Goal: Task Accomplishment & Management: Complete application form

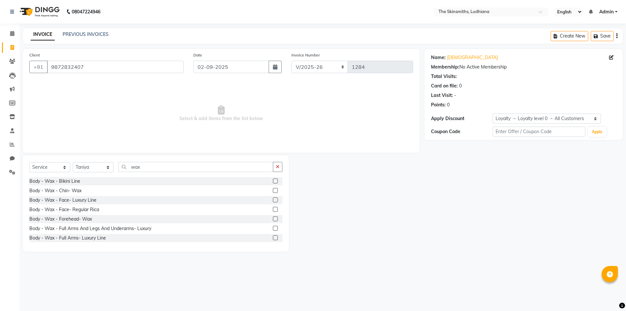
select select "8115"
select select "service"
select select "76548"
select select "1: Object"
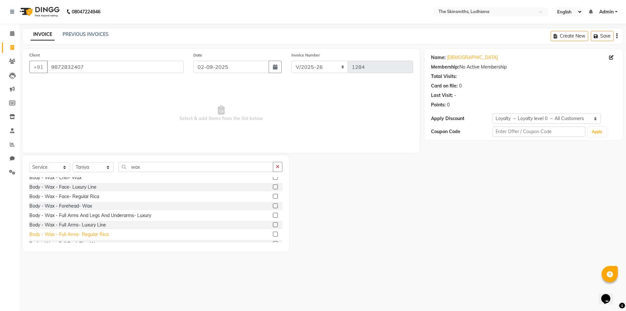
click at [86, 235] on div "Body - Wax - Full Arms- Regular Rica" at bounding box center [68, 234] width 79 height 7
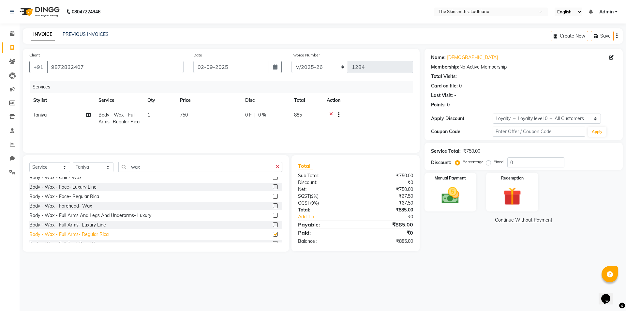
checkbox input "false"
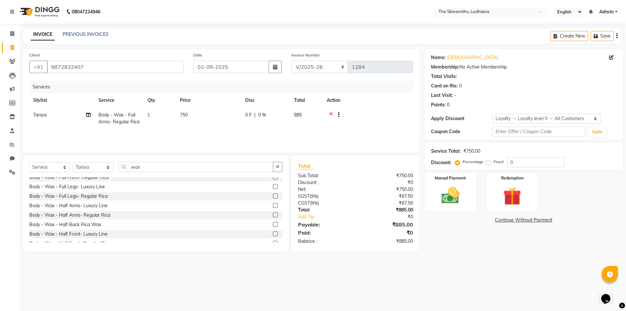
scroll to position [130, 0]
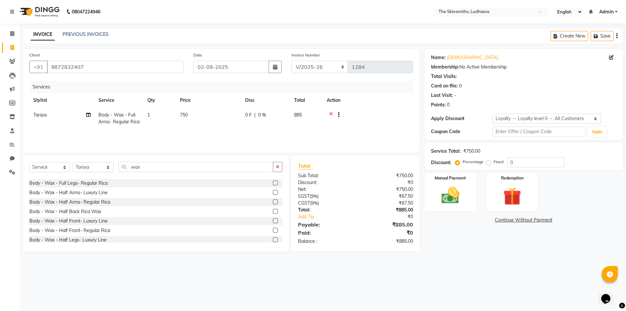
click at [281, 243] on div "Body - Wax - Bikini Line Body - Wax - Chin- Wax Body - Wax - Face- Luxury Line …" at bounding box center [155, 211] width 253 height 68
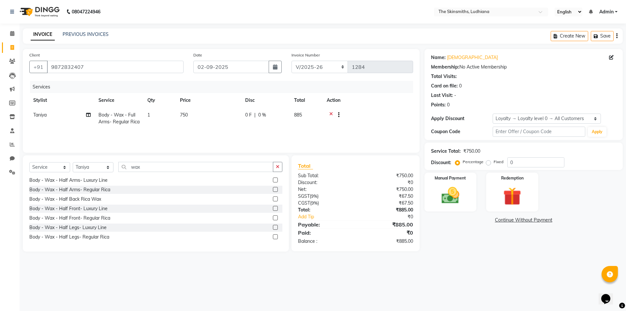
scroll to position [144, 0]
click at [98, 237] on div "Body - Wax - Half Legs- Regular Rica" at bounding box center [69, 236] width 80 height 7
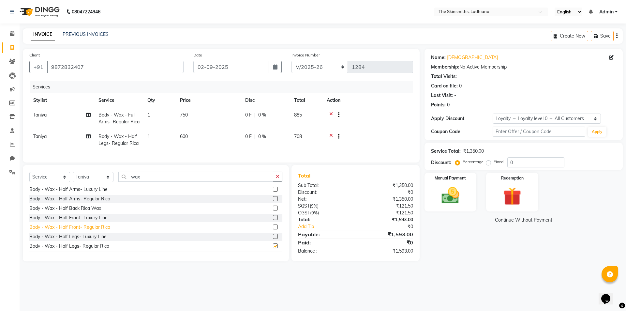
checkbox input "false"
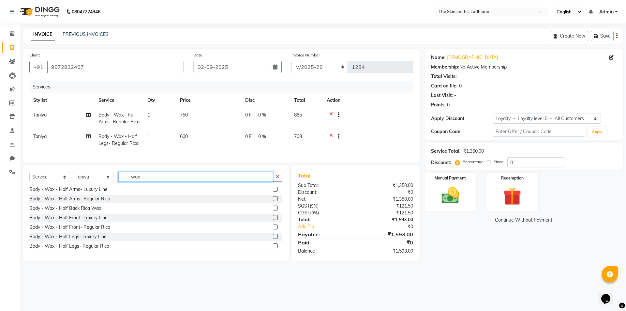
click at [145, 182] on input "wax" at bounding box center [195, 177] width 155 height 10
type input "w"
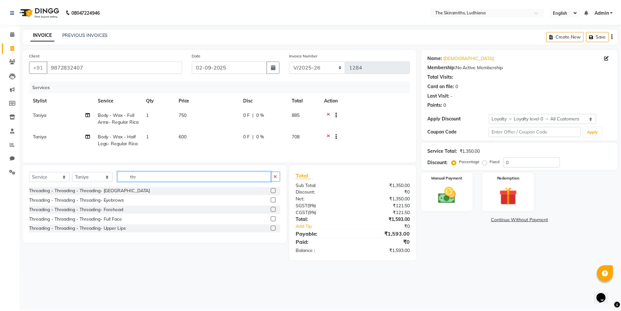
scroll to position [0, 0]
type input "thr"
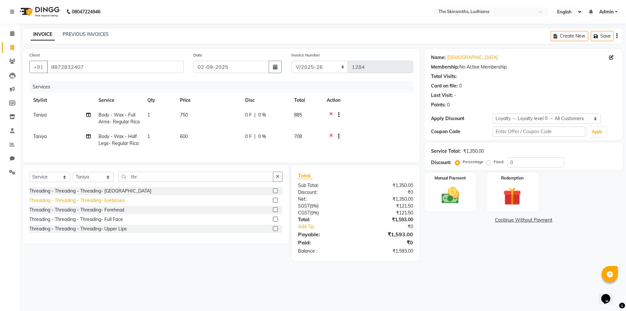
click at [121, 204] on div "Threading - Threading - Threading- Eyebrows" at bounding box center [77, 200] width 96 height 7
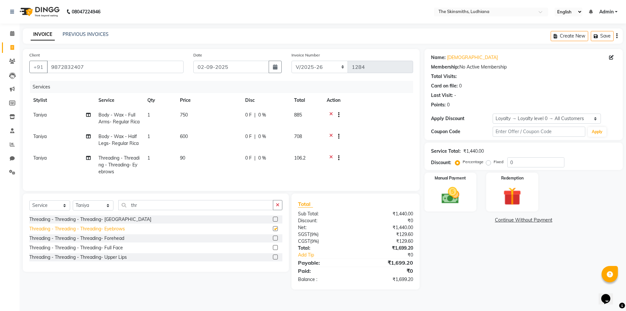
checkbox input "false"
click at [109, 210] on select "Select Stylist Admin [PERSON_NAME] [PERSON_NAME] [PERSON_NAME] [PERSON_NAME] [P…" at bounding box center [93, 205] width 41 height 10
select select "76557"
click at [73, 210] on select "Select Stylist Admin [PERSON_NAME] [PERSON_NAME] [PERSON_NAME] [PERSON_NAME] [P…" at bounding box center [93, 205] width 41 height 10
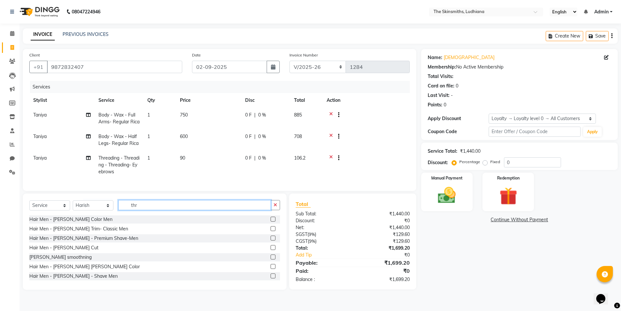
click at [143, 210] on input "thr" at bounding box center [194, 205] width 153 height 10
type input "t"
type input "hair cut"
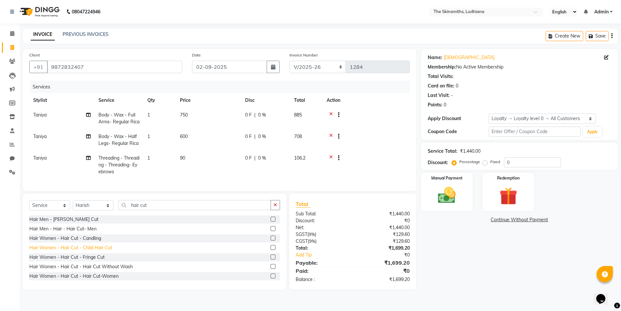
click at [105, 280] on div "Hair Women - Hair Cut - Hair Cut-Women" at bounding box center [73, 276] width 89 height 7
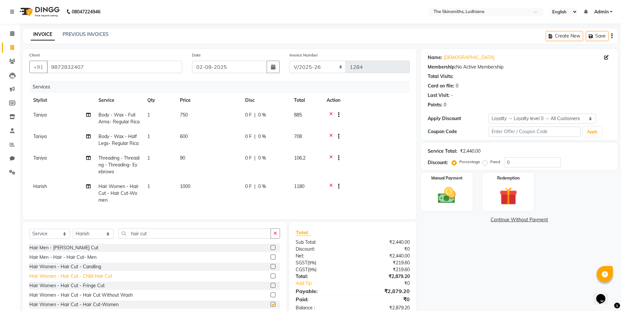
checkbox input "false"
click at [261, 115] on span "0 %" at bounding box center [262, 115] width 8 height 7
select select "76548"
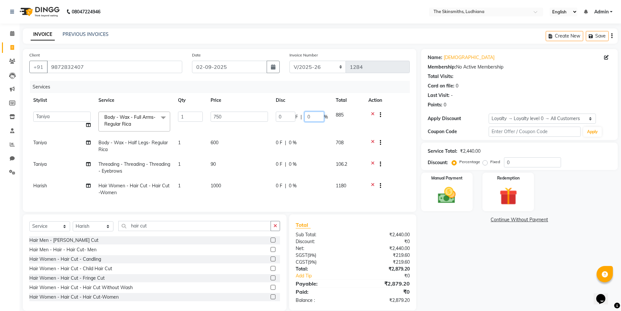
click at [316, 116] on input "0" at bounding box center [315, 117] width 20 height 10
type input "025"
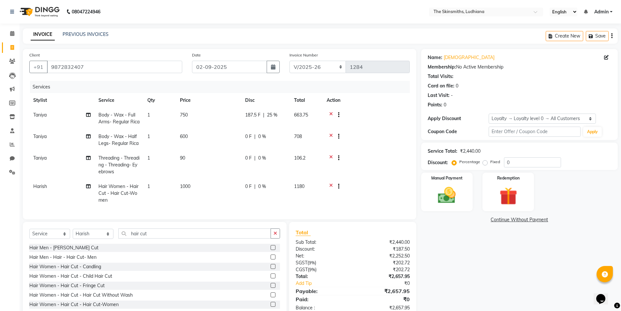
click at [296, 144] on tr "[PERSON_NAME] Body - Wax - Half Legs- Regular Rica 1 600 0 F | 0 % 708" at bounding box center [219, 140] width 381 height 22
click at [263, 140] on span "0 %" at bounding box center [262, 136] width 8 height 7
select select "76548"
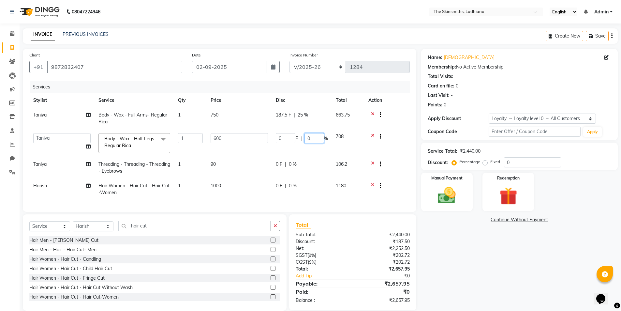
click at [314, 136] on input "0" at bounding box center [315, 138] width 20 height 10
type input "025"
click at [304, 193] on tr "Harish Hair Women - Hair Cut - Hair Cut-Women 1 1000 0 F | 0 % 1180" at bounding box center [219, 189] width 381 height 22
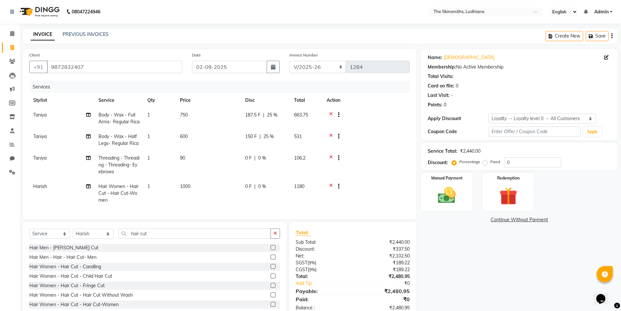
click at [266, 190] on span "0 %" at bounding box center [262, 186] width 8 height 7
select select "76557"
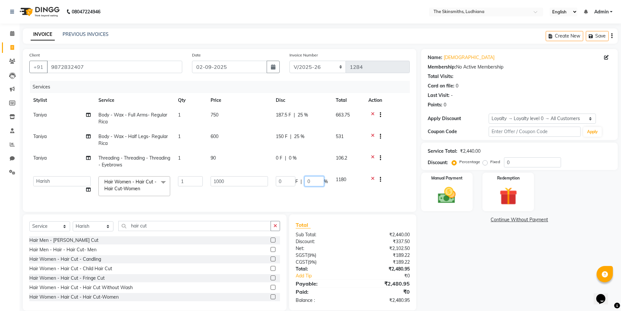
click at [314, 181] on input "0" at bounding box center [315, 181] width 20 height 10
type input "025"
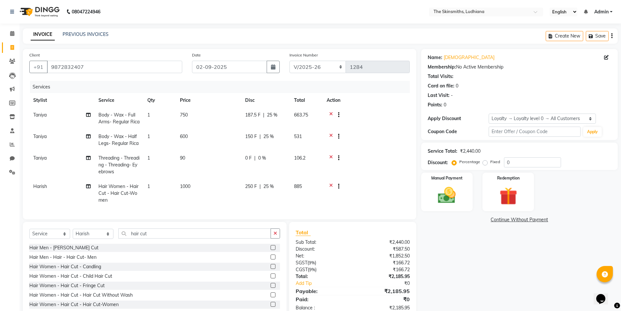
click at [439, 274] on div "Name: [DEMOGRAPHIC_DATA] Membership: No Active Membership Total Visits: Card on…" at bounding box center [522, 183] width 202 height 269
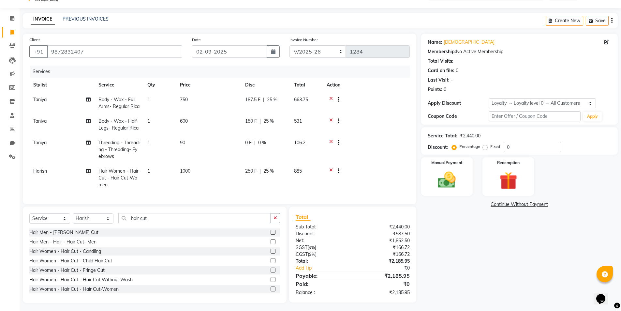
scroll to position [29, 0]
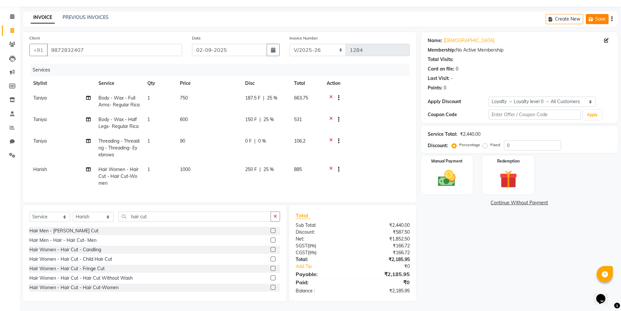
click at [594, 17] on icon "button" at bounding box center [592, 19] width 7 height 5
click at [88, 44] on input "9872832407" at bounding box center [114, 50] width 135 height 12
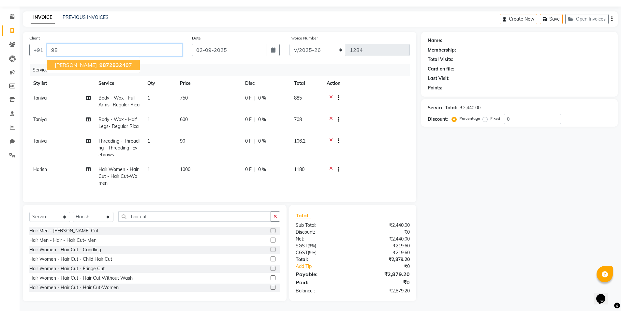
type input "9"
type input "su"
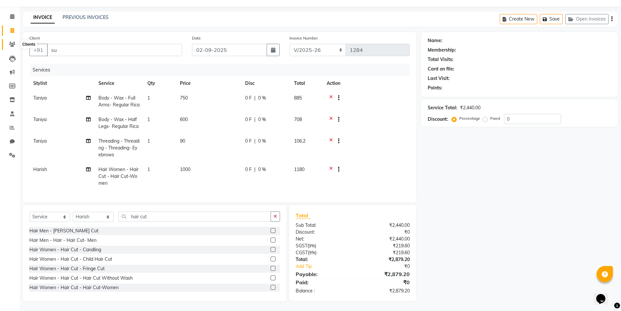
click at [12, 42] on icon at bounding box center [12, 44] width 6 height 5
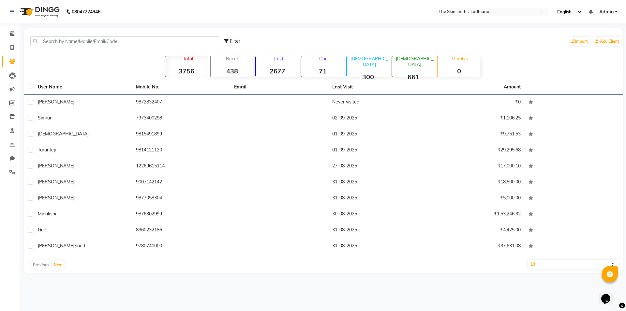
click at [18, 47] on li "Invoice" at bounding box center [10, 48] width 20 height 14
click at [17, 46] on span at bounding box center [12, 48] width 11 height 8
select select "service"
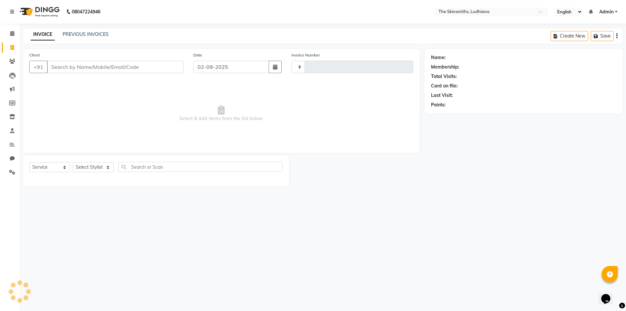
type input "1284"
select select "8115"
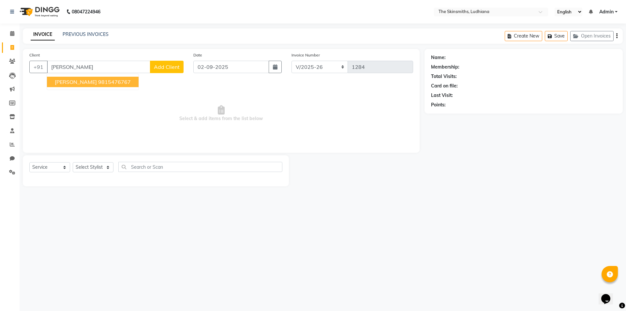
click at [93, 86] on button "[PERSON_NAME] 9815476767" at bounding box center [93, 82] width 92 height 10
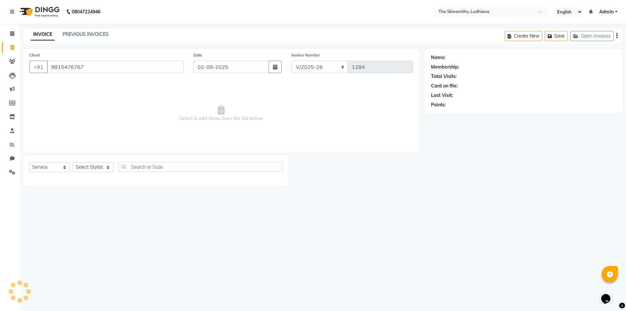
type input "9815476767"
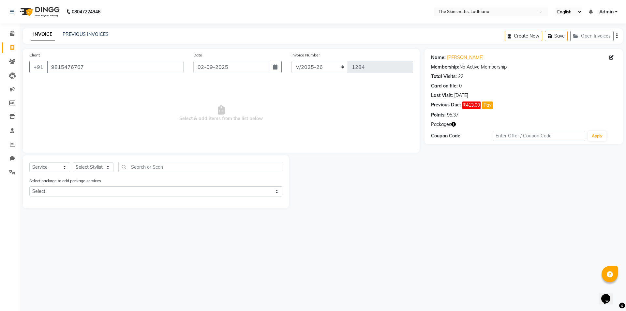
click at [76, 180] on label "Select package to add package services" at bounding box center [65, 181] width 72 height 6
click at [106, 168] on select "Select Stylist Admin [PERSON_NAME] [PERSON_NAME] [PERSON_NAME] [PERSON_NAME] [P…" at bounding box center [93, 167] width 41 height 10
select select "76547"
click at [73, 162] on select "Select Stylist Admin [PERSON_NAME] [PERSON_NAME] [PERSON_NAME] [PERSON_NAME] [P…" at bounding box center [93, 167] width 41 height 10
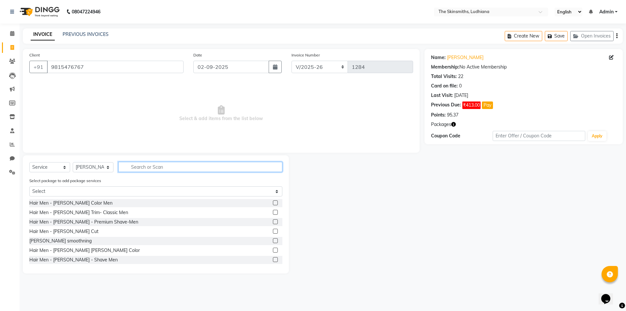
click at [137, 166] on input "text" at bounding box center [200, 167] width 164 height 10
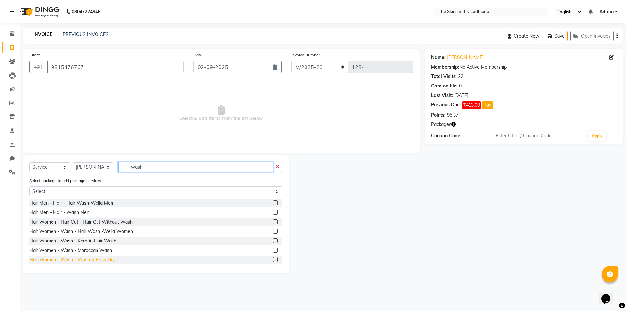
type input "wash"
click at [107, 258] on div "Hair Women - Wash - Wash & Blow Dry" at bounding box center [71, 259] width 85 height 7
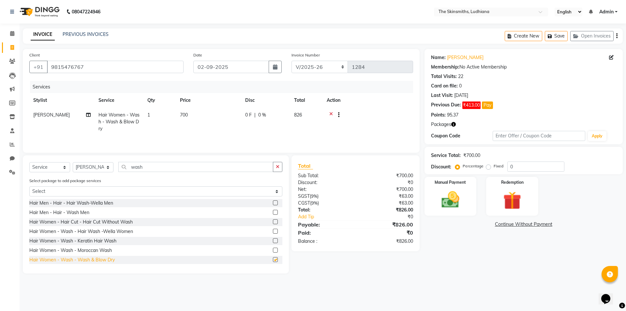
checkbox input "false"
click at [516, 200] on img at bounding box center [512, 200] width 30 height 23
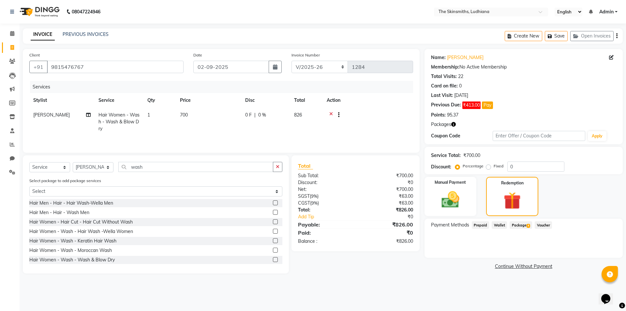
click at [106, 282] on main "INVOICE PREVIOUS INVOICES Create New Save Open Invoices Client [PHONE_NUMBER] D…" at bounding box center [323, 155] width 607 height 255
click at [108, 167] on select "Select Stylist Admin [PERSON_NAME] [PERSON_NAME] [PERSON_NAME] [PERSON_NAME] [P…" at bounding box center [93, 167] width 41 height 10
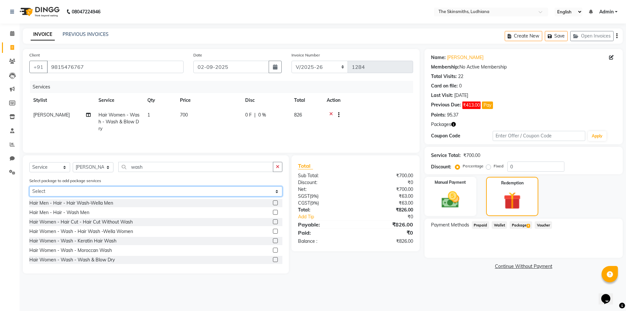
click at [50, 192] on select "Select wash & blow dry eb+ ul 50% majirel touch up wash & blow dry" at bounding box center [155, 191] width 253 height 10
click at [29, 186] on select "Select wash & blow dry eb+ ul 50% majirel touch up wash & blow dry" at bounding box center [155, 191] width 253 height 10
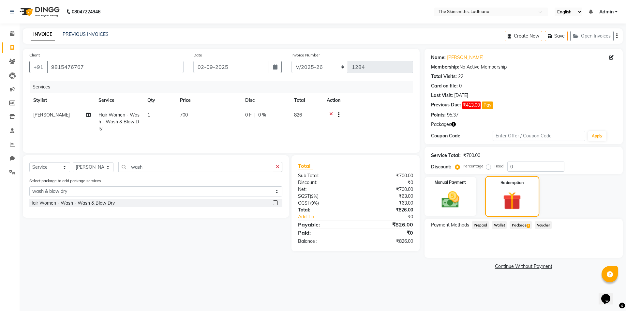
click at [513, 200] on img at bounding box center [512, 201] width 29 height 23
click at [519, 226] on span "Package 4" at bounding box center [521, 225] width 23 height 8
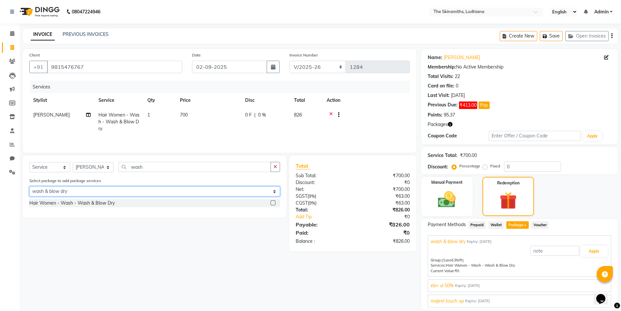
click at [273, 193] on select "Select wash & blow dry eb+ ul 50% majirel touch up wash & blow dry" at bounding box center [154, 191] width 251 height 10
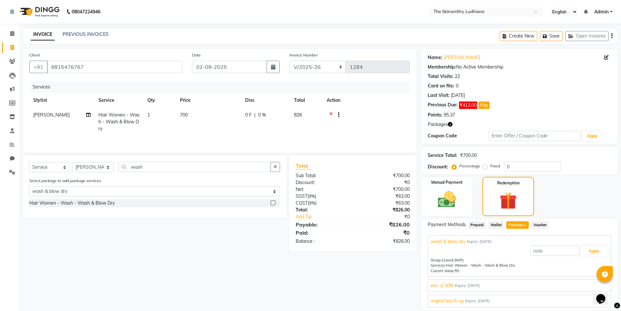
click at [552, 211] on div "Manual Payment Redemption" at bounding box center [520, 196] width 207 height 39
click at [544, 208] on div "Manual Payment Redemption" at bounding box center [520, 196] width 207 height 39
click at [504, 207] on img at bounding box center [508, 201] width 29 height 22
click at [516, 224] on span "Package 4" at bounding box center [518, 225] width 23 height 8
click at [569, 210] on div "Manual Payment Redemption" at bounding box center [520, 196] width 207 height 39
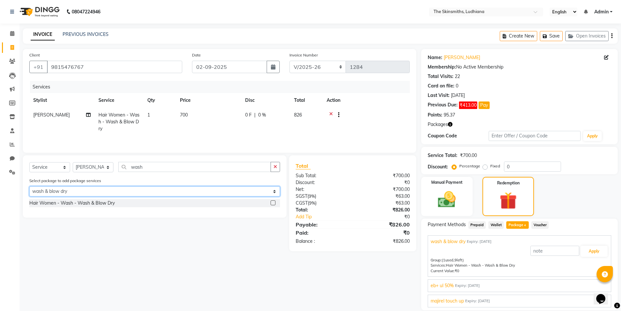
click at [272, 192] on select "Select wash & blow dry eb+ ul 50% majirel touch up wash & blow dry" at bounding box center [154, 191] width 251 height 10
select select "4: Object"
click at [29, 186] on select "Select wash & blow dry eb+ ul 50% majirel touch up wash & blow dry" at bounding box center [154, 191] width 251 height 10
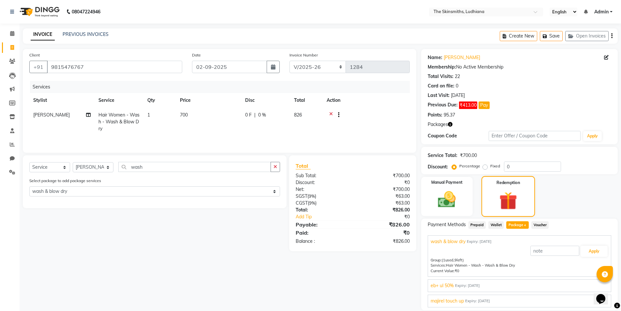
click at [499, 192] on img at bounding box center [508, 201] width 29 height 22
click at [516, 227] on span "Package 4" at bounding box center [518, 225] width 23 height 8
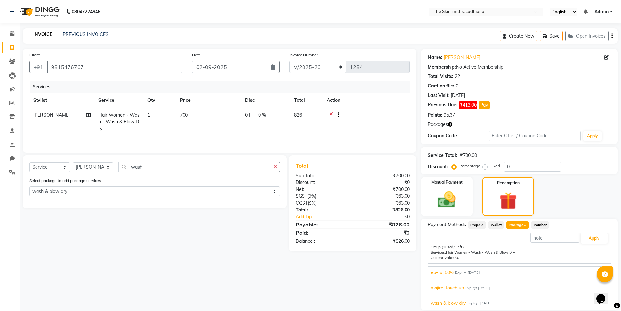
scroll to position [15, 0]
click at [459, 303] on span "wash & blow dry" at bounding box center [448, 301] width 35 height 7
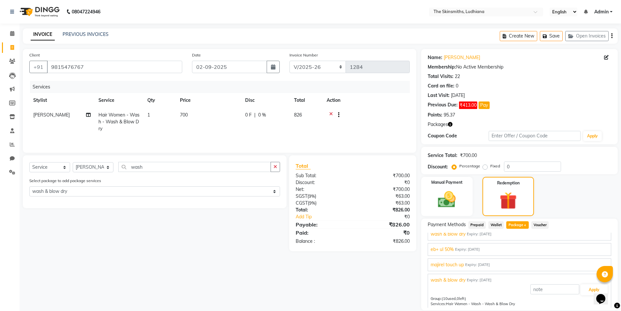
scroll to position [2, 0]
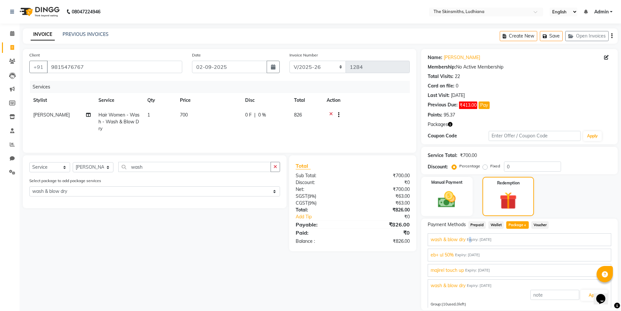
click at [471, 238] on div "wash & blow dry Expiry: [DATE]" at bounding box center [520, 239] width 178 height 7
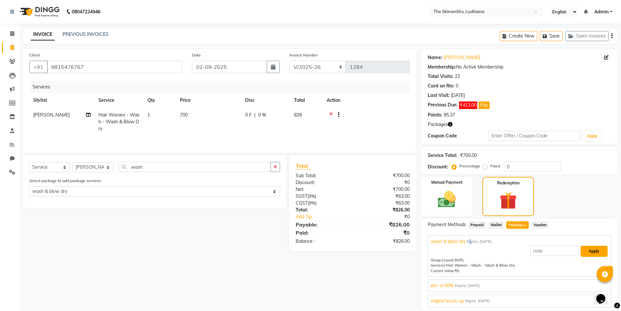
click at [588, 252] on button "Apply" at bounding box center [594, 251] width 27 height 11
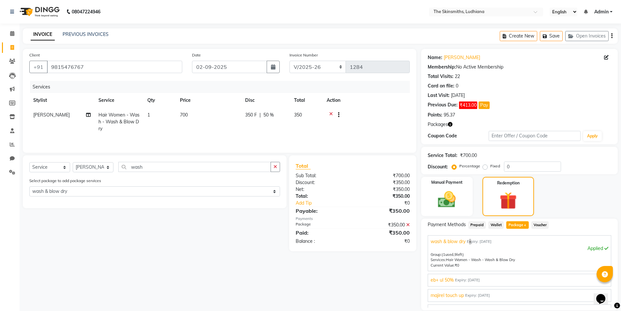
click at [607, 303] on button "Opens Chat This icon Opens the chat window." at bounding box center [601, 298] width 14 height 11
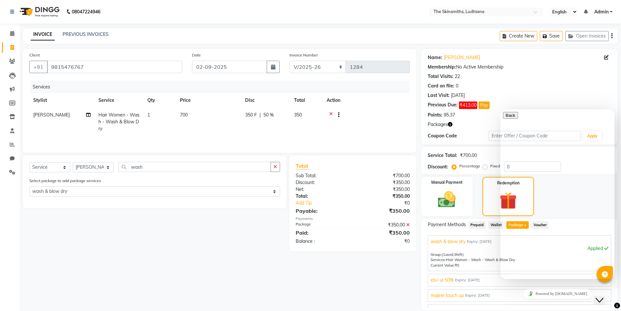
click at [344, 284] on div "Client [PHONE_NUMBER] Date [DATE] Invoice Number IMPORT/2025-26 V/2025 V/[PHONE…" at bounding box center [220, 205] width 404 height 312
click at [578, 99] on div "Name: [PERSON_NAME] Membership: No Active Membership Total Visits: 22 Card on f…" at bounding box center [520, 85] width 184 height 67
click at [604, 298] on icon "Chat widget" at bounding box center [600, 300] width 8 height 5
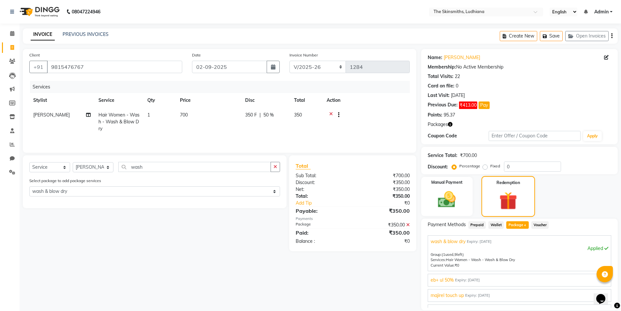
click at [505, 197] on img at bounding box center [508, 201] width 29 height 22
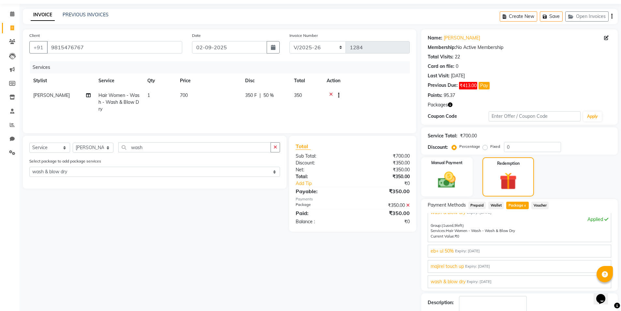
scroll to position [59, 0]
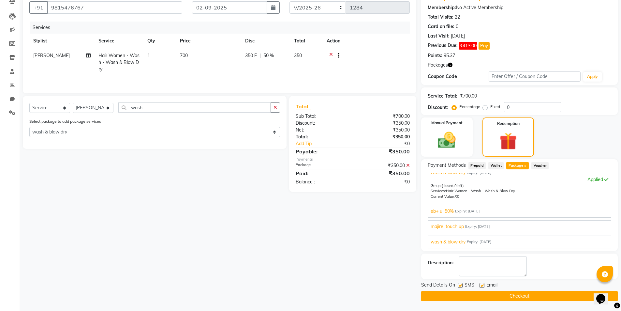
click at [514, 298] on button "Checkout" at bounding box center [519, 296] width 197 height 10
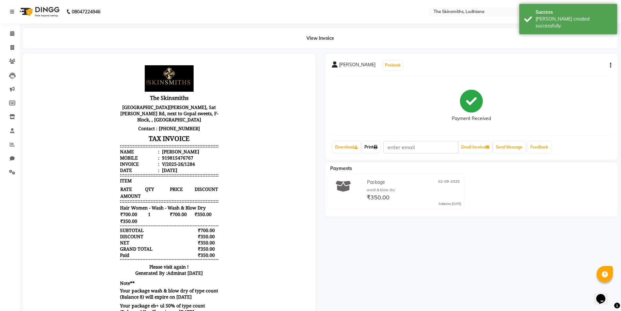
click at [376, 147] on icon at bounding box center [376, 147] width 4 height 4
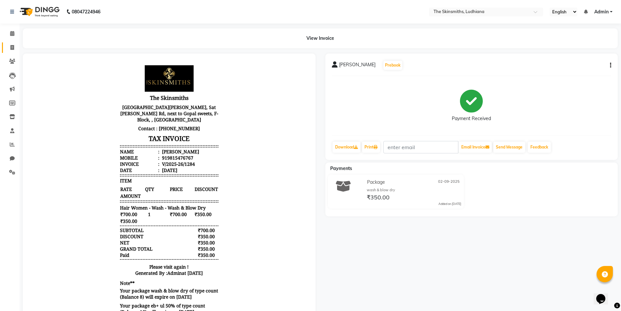
click at [15, 48] on span at bounding box center [12, 48] width 11 height 8
select select "service"
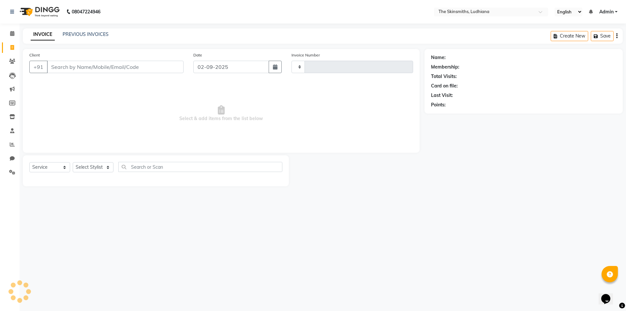
type input "1285"
select select "8115"
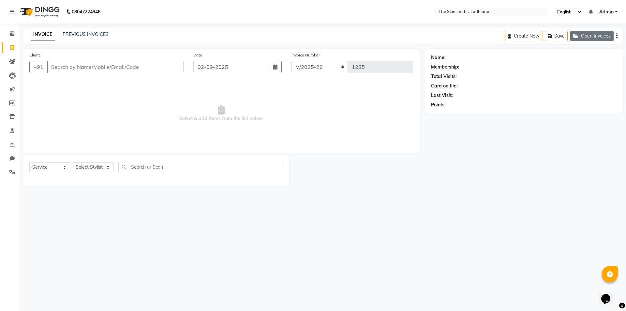
click at [590, 36] on button "Open Invoices" at bounding box center [592, 36] width 43 height 10
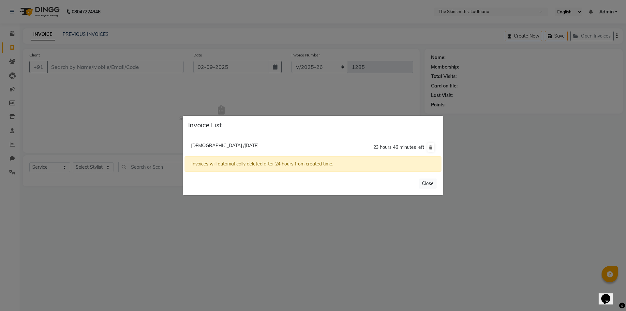
click at [226, 145] on span "[DEMOGRAPHIC_DATA] /[DATE]" at bounding box center [225, 146] width 68 height 6
type input "9872832407"
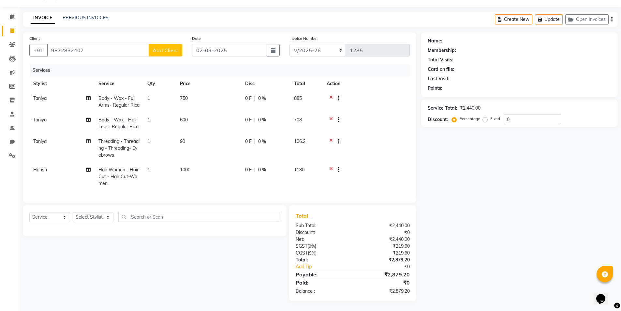
scroll to position [28, 0]
click at [262, 95] on span "0 %" at bounding box center [262, 98] width 8 height 7
select select "76548"
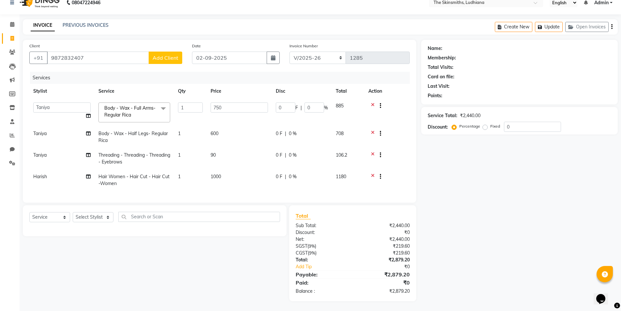
scroll to position [14, 0]
click at [314, 105] on input "0" at bounding box center [315, 107] width 20 height 10
type input "025"
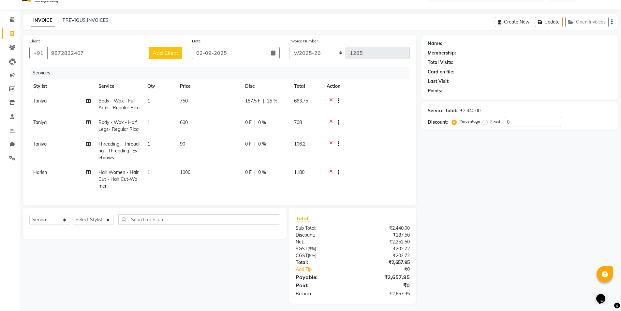
click at [300, 130] on tr "[PERSON_NAME] Body - Wax - Half Legs- Regular Rica 1 600 0 F | 0 % 708" at bounding box center [219, 126] width 381 height 22
click at [259, 126] on span "0 %" at bounding box center [262, 122] width 8 height 7
select select "76548"
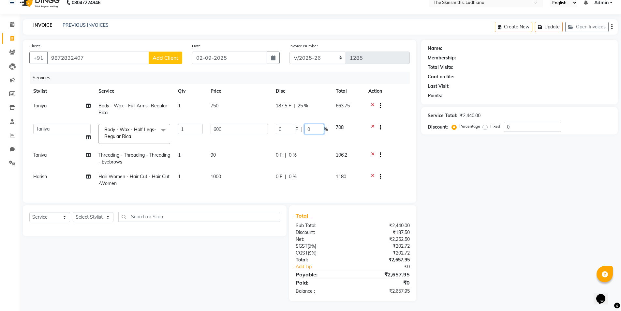
click at [312, 124] on input "0" at bounding box center [315, 129] width 20 height 10
type input "025"
click at [292, 173] on tr "Harish Hair Women - Hair Cut - Hair Cut-Women 1 1000 0 F | 0 % 1180" at bounding box center [219, 180] width 381 height 22
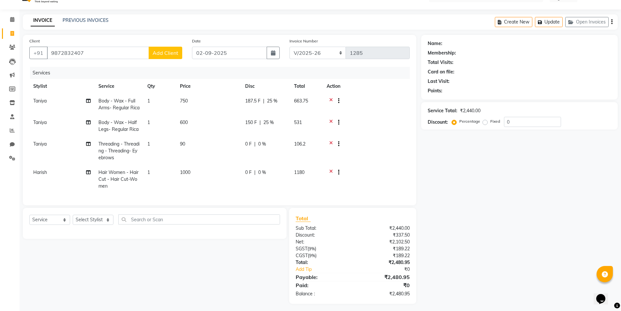
click at [260, 176] on span "0 %" at bounding box center [262, 172] width 8 height 7
select select "76557"
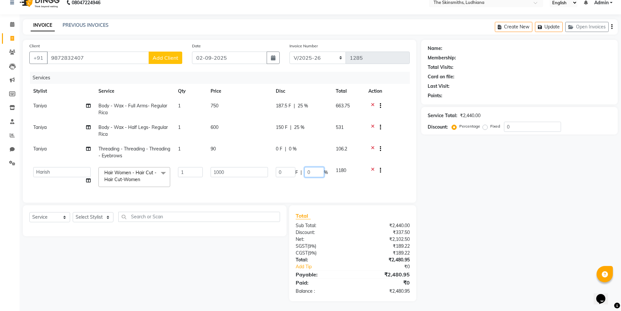
click at [311, 167] on input "0" at bounding box center [315, 172] width 20 height 10
type input "025"
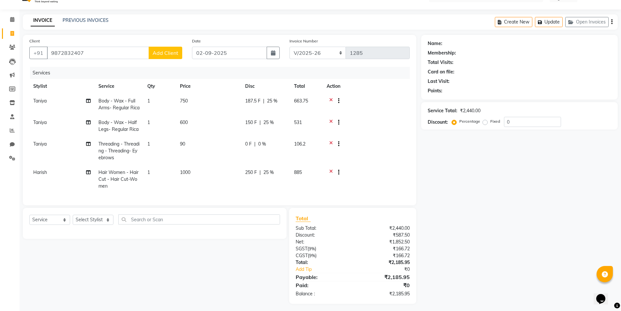
click at [522, 201] on div "Name: Membership: Total Visits: Card on file: Last Visit: Points: Service Total…" at bounding box center [522, 169] width 202 height 269
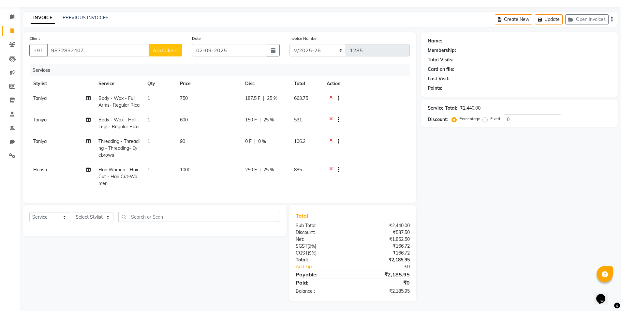
click at [164, 47] on span "Add Client" at bounding box center [166, 50] width 26 height 7
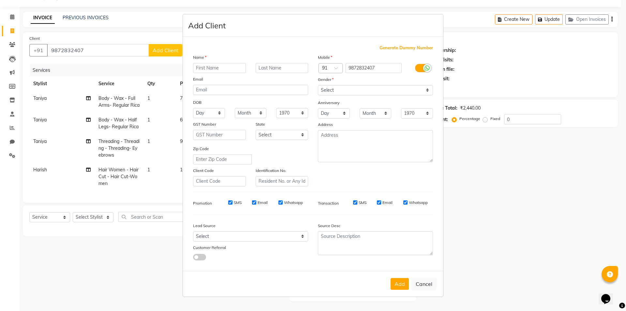
click at [222, 65] on input "text" at bounding box center [219, 68] width 53 height 10
type input "Jasmeen"
click at [263, 67] on input "text" at bounding box center [282, 68] width 53 height 10
type input "Sidhu"
click at [428, 91] on select "Select [DEMOGRAPHIC_DATA] [DEMOGRAPHIC_DATA] Other Prefer Not To Say" at bounding box center [375, 90] width 115 height 10
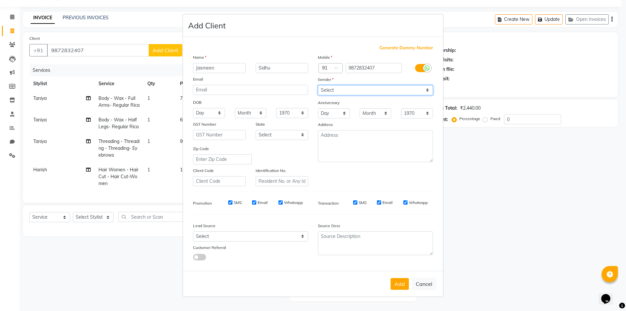
select select "[DEMOGRAPHIC_DATA]"
click at [318, 85] on select "Select [DEMOGRAPHIC_DATA] [DEMOGRAPHIC_DATA] Other Prefer Not To Say" at bounding box center [375, 90] width 115 height 10
click at [218, 113] on select "Day 01 02 03 04 05 06 07 08 09 10 11 12 13 14 15 16 17 18 19 20 21 22 23 24 25 …" at bounding box center [209, 113] width 32 height 10
select select "03"
click at [193, 108] on select "Day 01 02 03 04 05 06 07 08 09 10 11 12 13 14 15 16 17 18 19 20 21 22 23 24 25 …" at bounding box center [209, 113] width 32 height 10
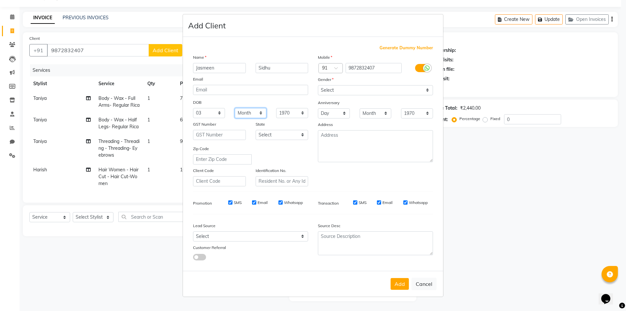
click at [259, 112] on select "Month January February March April May June July August September October Novem…" at bounding box center [251, 113] width 32 height 10
select select "09"
click at [235, 108] on select "Month January February March April May June July August September October Novem…" at bounding box center [251, 113] width 32 height 10
click at [292, 112] on select "1940 1941 1942 1943 1944 1945 1946 1947 1948 1949 1950 1951 1952 1953 1954 1955…" at bounding box center [292, 113] width 32 height 10
select select "2008"
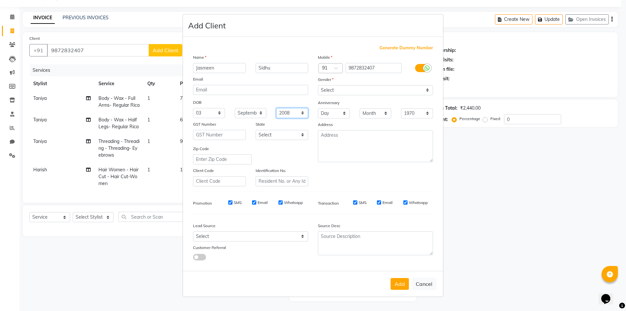
click at [276, 108] on select "1940 1941 1942 1943 1944 1945 1946 1947 1948 1949 1950 1951 1952 1953 1954 1955…" at bounding box center [292, 113] width 32 height 10
click at [399, 282] on button "Add" at bounding box center [400, 284] width 18 height 12
click at [297, 132] on select "Select [GEOGRAPHIC_DATA] [GEOGRAPHIC_DATA] [GEOGRAPHIC_DATA] [GEOGRAPHIC_DATA] …" at bounding box center [282, 135] width 53 height 10
select select "32"
click at [256, 130] on select "Select [GEOGRAPHIC_DATA] [GEOGRAPHIC_DATA] [GEOGRAPHIC_DATA] [GEOGRAPHIC_DATA] …" at bounding box center [282, 135] width 53 height 10
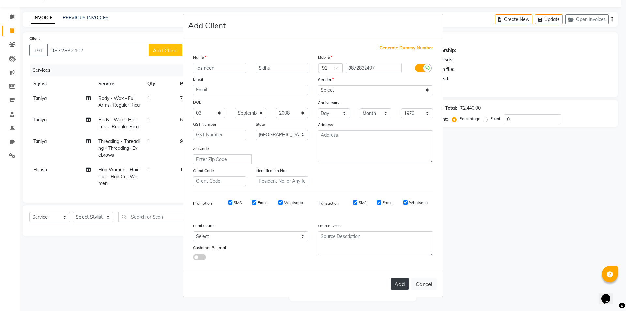
click at [403, 281] on button "Add" at bounding box center [400, 284] width 18 height 12
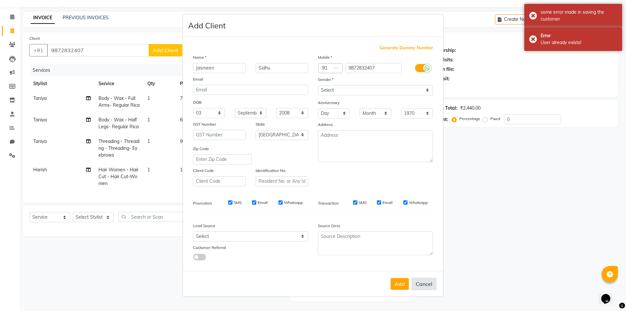
click at [424, 285] on button "Cancel" at bounding box center [424, 284] width 25 height 12
select select
select select "null"
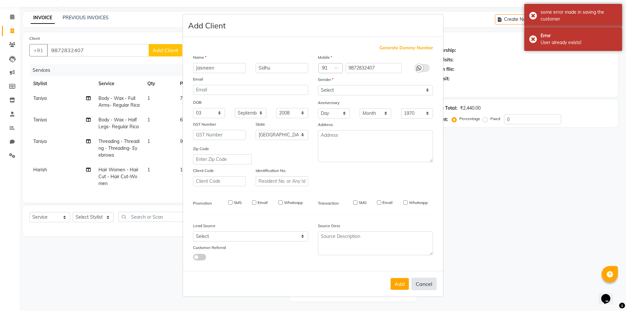
select select
checkbox input "false"
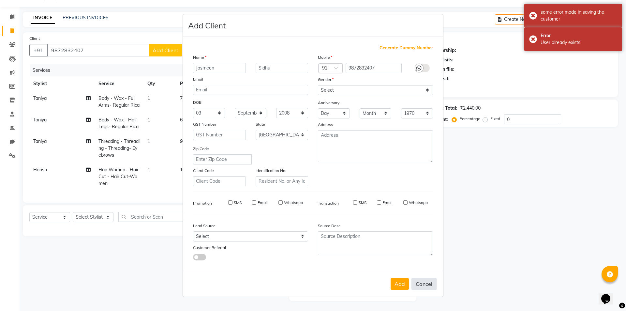
checkbox input "false"
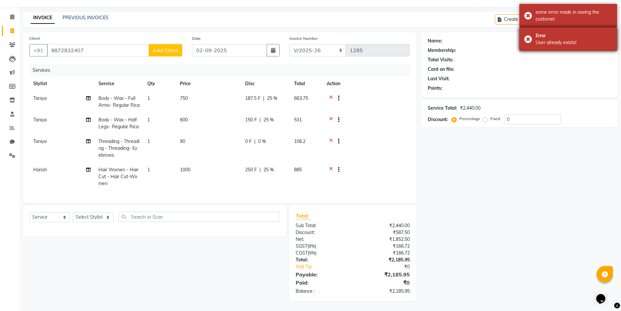
click at [527, 36] on div "Error User already exists!" at bounding box center [569, 38] width 98 height 23
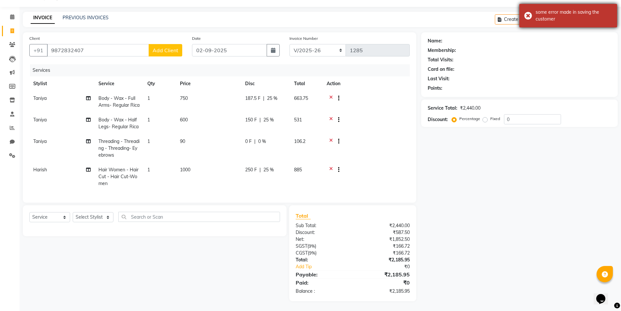
click at [527, 16] on div "some error made in saving the customer" at bounding box center [569, 15] width 98 height 23
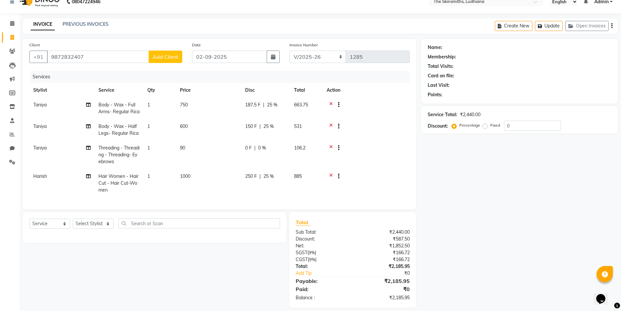
scroll to position [0, 0]
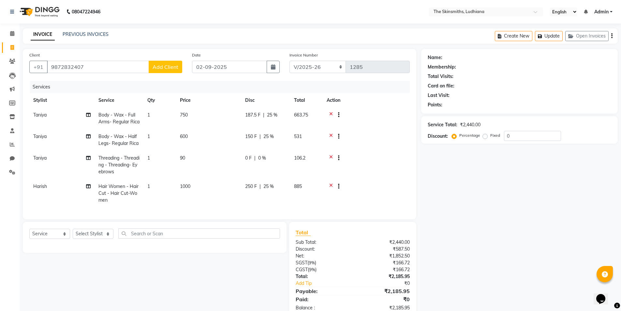
click at [158, 66] on span "Add Client" at bounding box center [166, 67] width 26 height 7
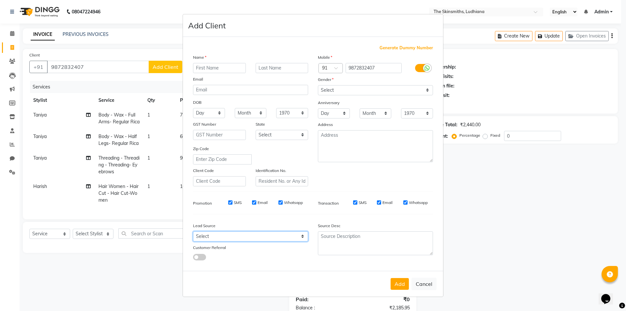
click at [298, 236] on select "Select Walk-in Referral Internet Friend Word of Mouth Advertisement Facebook Ju…" at bounding box center [250, 236] width 115 height 10
select select "53827"
click at [193, 231] on select "Select Walk-in Referral Internet Friend Word of Mouth Advertisement Facebook Ju…" at bounding box center [250, 236] width 115 height 10
click at [215, 68] on input "text" at bounding box center [219, 68] width 53 height 10
type input "Jasmeen"
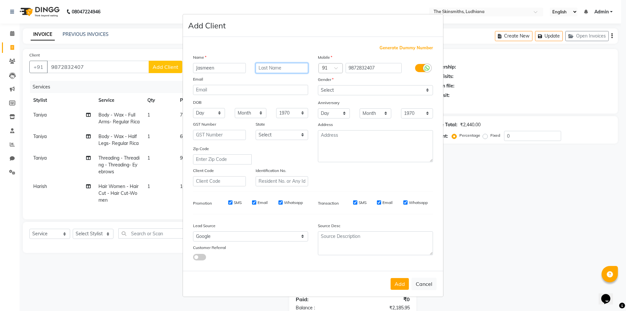
click at [276, 69] on input "text" at bounding box center [282, 68] width 53 height 10
type input "Sidhu"
click at [364, 92] on select "Select [DEMOGRAPHIC_DATA] [DEMOGRAPHIC_DATA] Other Prefer Not To Say" at bounding box center [375, 90] width 115 height 10
select select "[DEMOGRAPHIC_DATA]"
click at [318, 85] on select "Select [DEMOGRAPHIC_DATA] [DEMOGRAPHIC_DATA] Other Prefer Not To Say" at bounding box center [375, 90] width 115 height 10
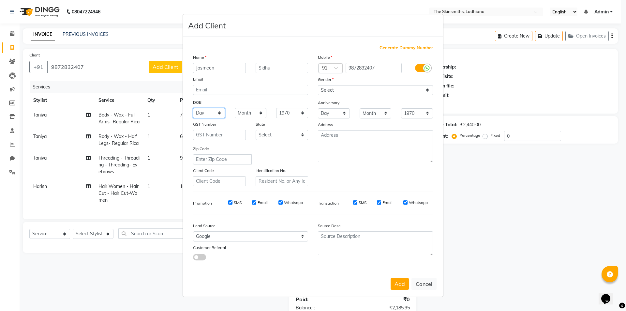
click at [219, 111] on select "Day 01 02 03 04 05 06 07 08 09 10 11 12 13 14 15 16 17 18 19 20 21 22 23 24 25 …" at bounding box center [209, 113] width 32 height 10
select select "03"
click at [193, 108] on select "Day 01 02 03 04 05 06 07 08 09 10 11 12 13 14 15 16 17 18 19 20 21 22 23 24 25 …" at bounding box center [209, 113] width 32 height 10
click at [253, 112] on select "Month January February March April May June July August September October Novem…" at bounding box center [251, 113] width 32 height 10
select select "09"
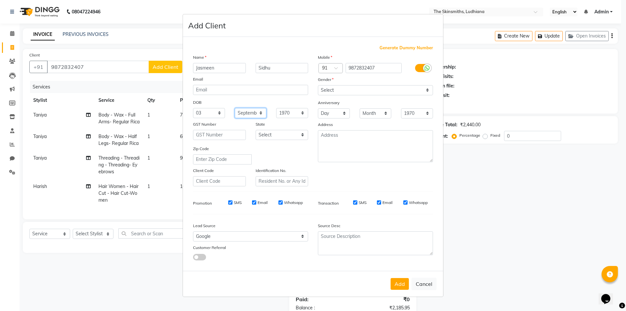
click at [235, 108] on select "Month January February March April May June July August September October Novem…" at bounding box center [251, 113] width 32 height 10
click at [293, 111] on select "1940 1941 1942 1943 1944 1945 1946 1947 1948 1949 1950 1951 1952 1953 1954 1955…" at bounding box center [292, 113] width 32 height 10
select select "2008"
click at [276, 108] on select "1940 1941 1942 1943 1944 1945 1946 1947 1948 1949 1950 1951 1952 1953 1954 1955…" at bounding box center [292, 113] width 32 height 10
click at [291, 134] on select "Select [GEOGRAPHIC_DATA] [GEOGRAPHIC_DATA] [GEOGRAPHIC_DATA] [GEOGRAPHIC_DATA] …" at bounding box center [282, 135] width 53 height 10
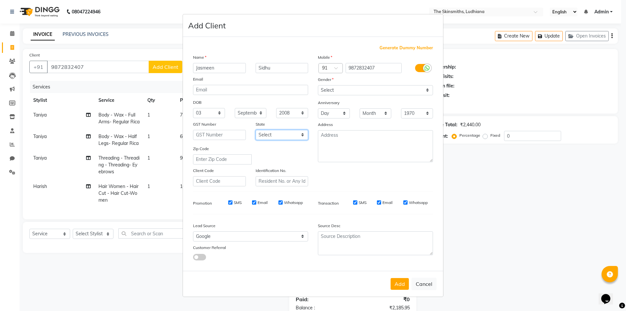
select select "32"
click at [256, 130] on select "Select [GEOGRAPHIC_DATA] [GEOGRAPHIC_DATA] [GEOGRAPHIC_DATA] [GEOGRAPHIC_DATA] …" at bounding box center [282, 135] width 53 height 10
click at [397, 282] on button "Add" at bounding box center [400, 284] width 18 height 12
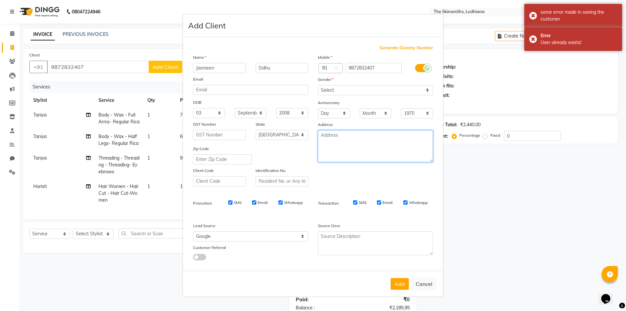
click at [339, 145] on textarea at bounding box center [375, 146] width 115 height 32
click at [347, 175] on div "Mobile Country Code × 91 9872832407 Gender Select [DEMOGRAPHIC_DATA] [DEMOGRAPH…" at bounding box center [375, 120] width 125 height 132
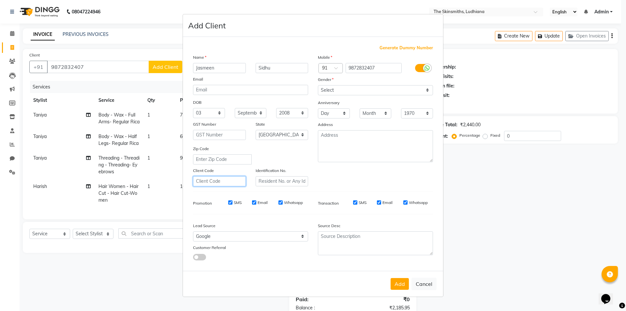
click at [231, 179] on input "text" at bounding box center [219, 181] width 53 height 10
click at [426, 283] on button "Cancel" at bounding box center [424, 284] width 25 height 12
select select
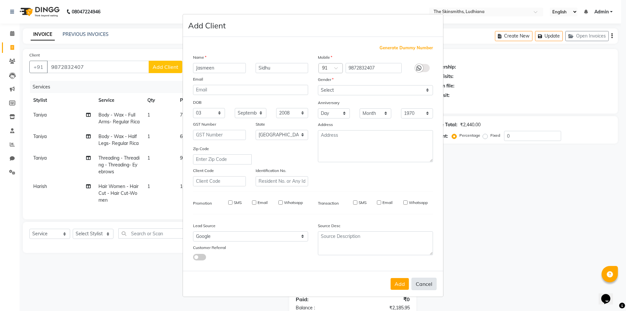
select select "null"
select select
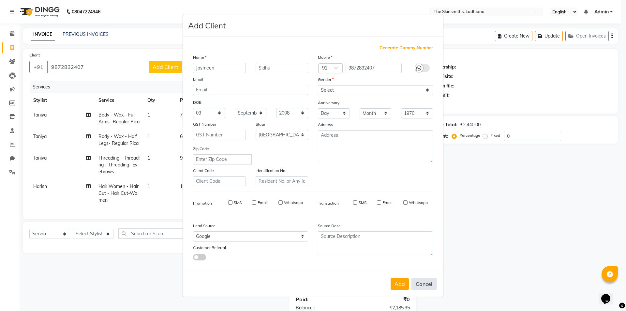
checkbox input "false"
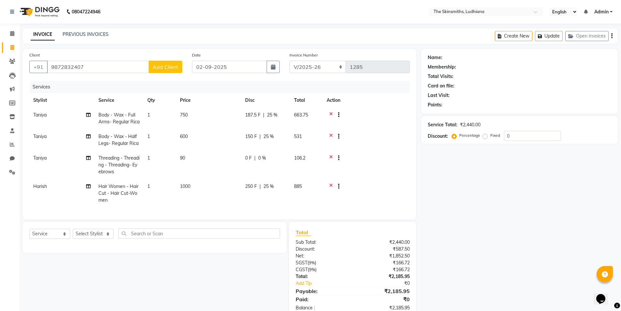
click at [619, 305] on icon at bounding box center [618, 306] width 6 height 6
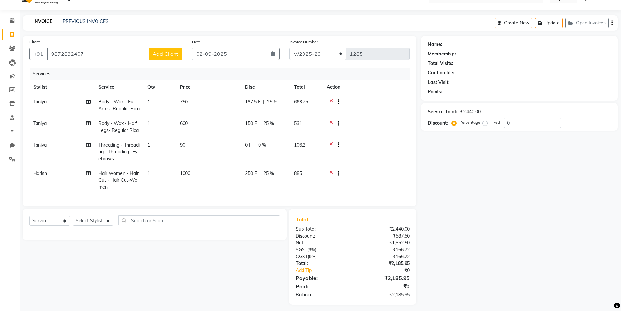
scroll to position [28, 0]
